Goal: Task Accomplishment & Management: Use online tool/utility

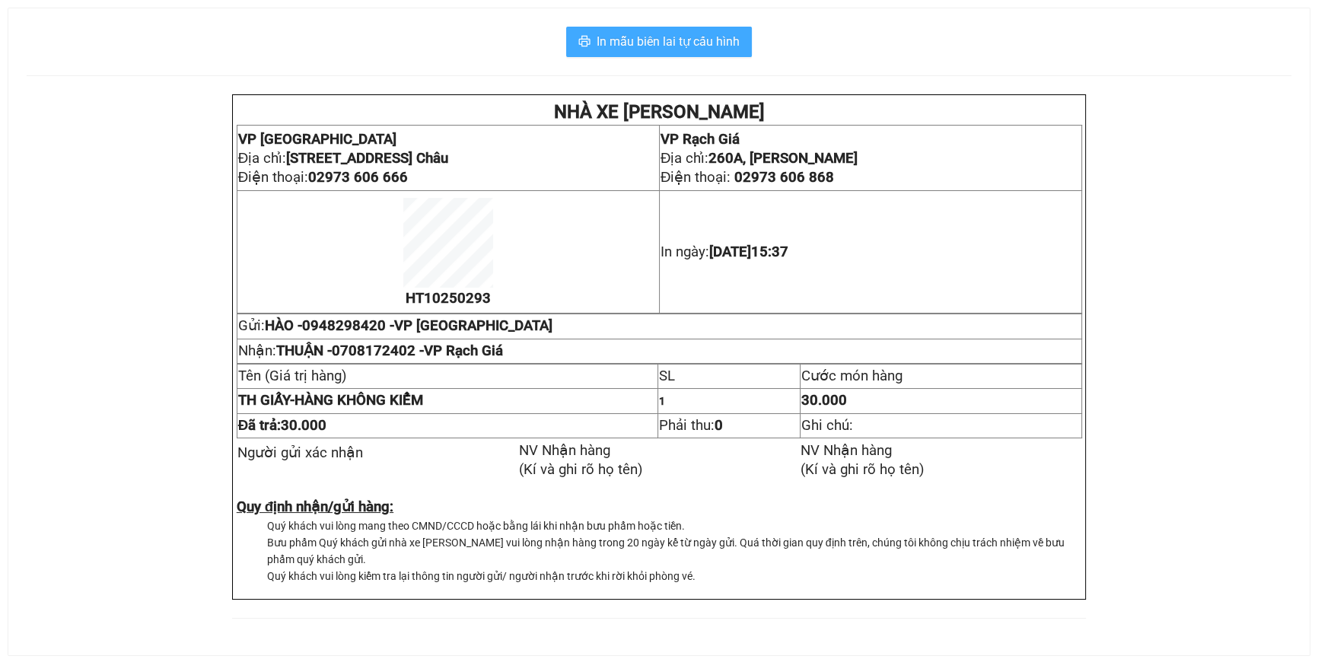
click at [677, 46] on span "In mẫu biên lai tự cấu hình" at bounding box center [668, 41] width 143 height 19
click at [677, 33] on span "In mẫu biên lai tự cấu hình" at bounding box center [668, 41] width 143 height 19
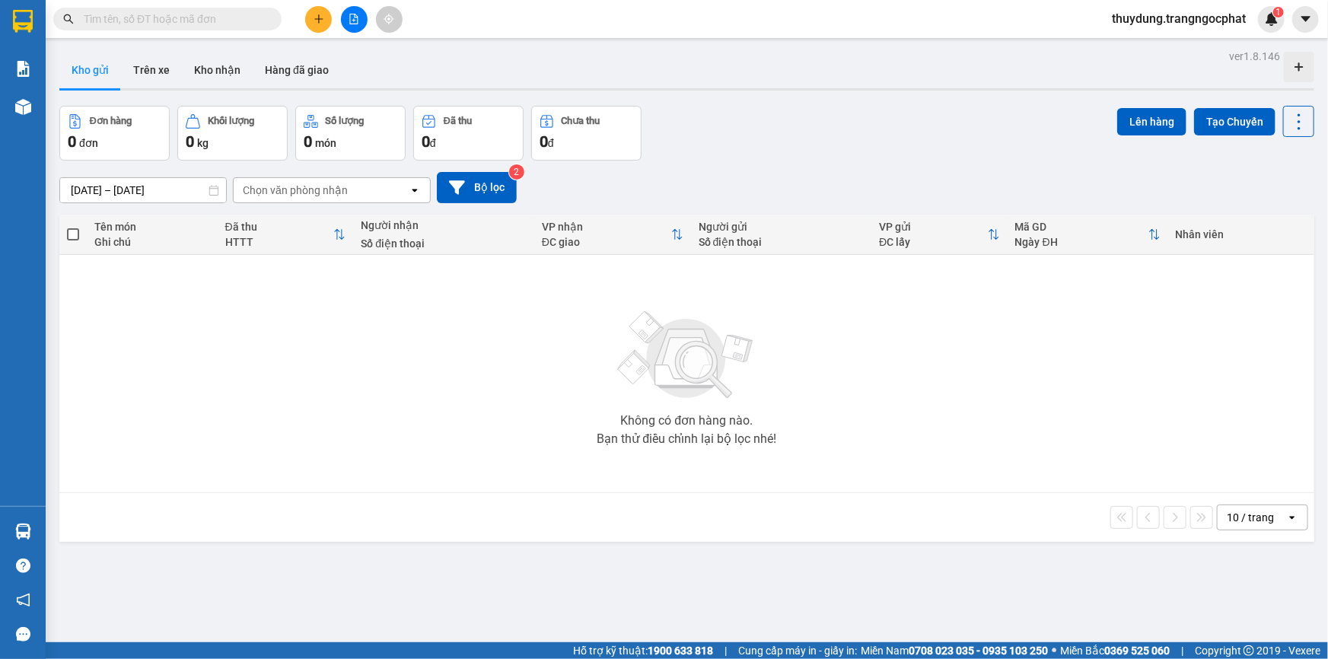
click at [155, 21] on input "text" at bounding box center [174, 19] width 180 height 17
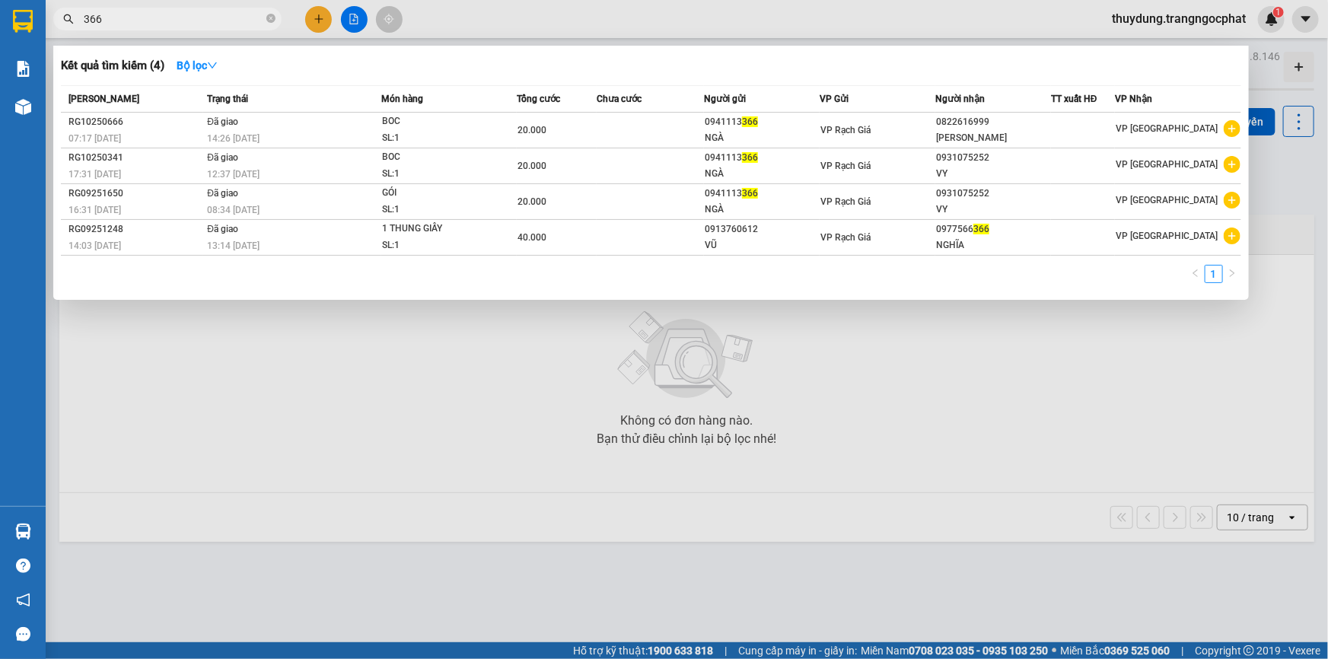
type input "366"
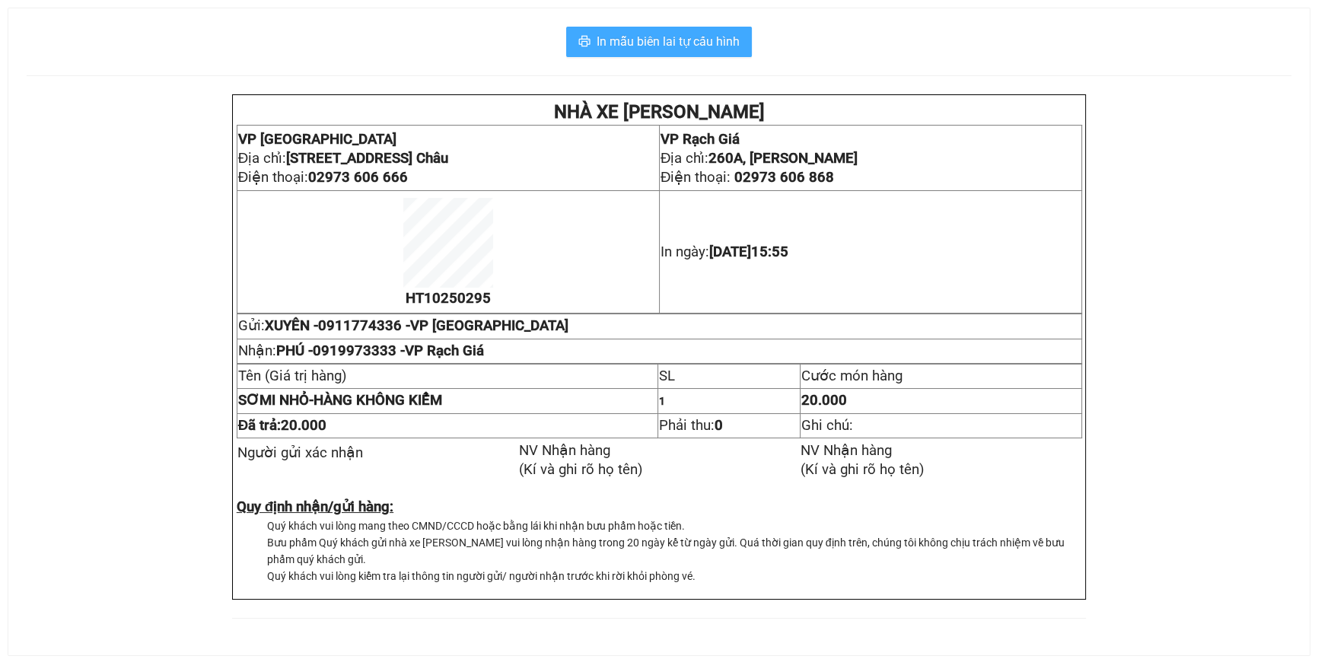
click at [708, 55] on div "In mẫu biên lai tự cấu hình NHÀ XE [PERSON_NAME] VP [GEOGRAPHIC_DATA] chỉ: [STR…" at bounding box center [658, 331] width 1301 height 647
click at [709, 51] on span "In mẫu biên lai tự cấu hình" at bounding box center [668, 41] width 143 height 19
